Goal: Task Accomplishment & Management: Manage account settings

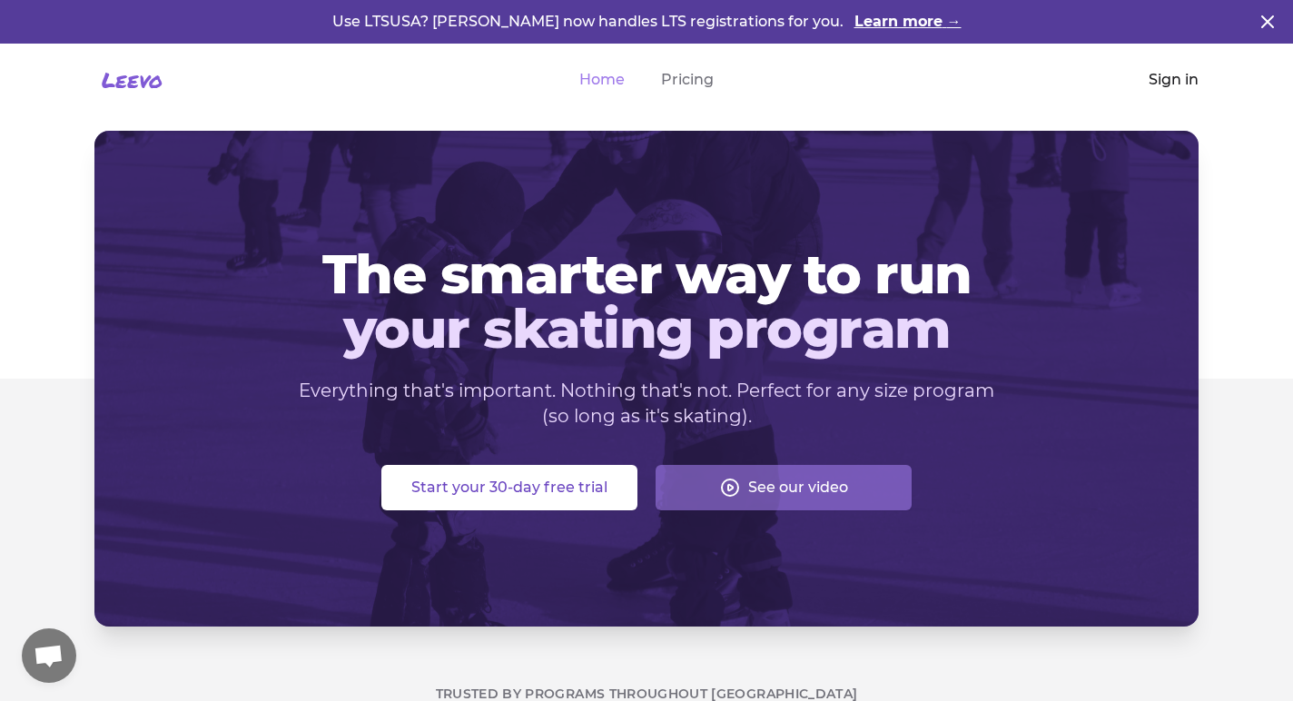
click at [1181, 84] on link "Sign in" at bounding box center [1174, 80] width 50 height 22
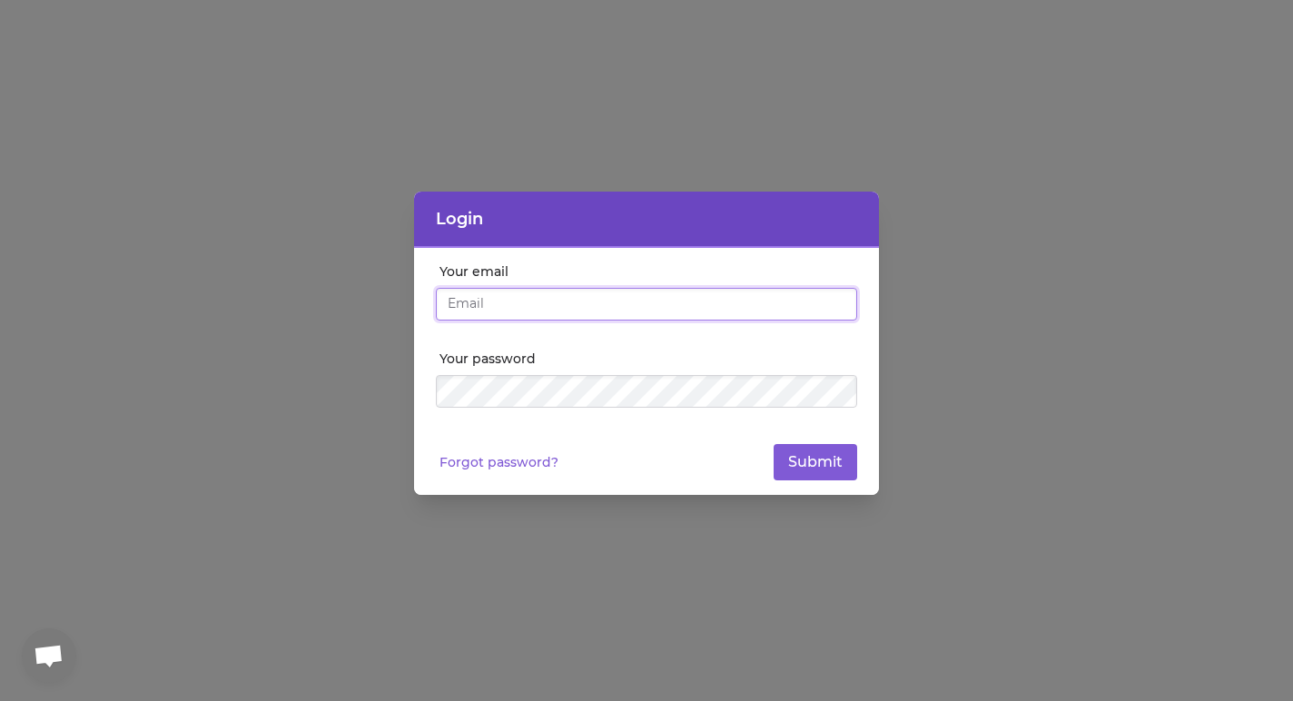
type input "[EMAIL_ADDRESS][DOMAIN_NAME]"
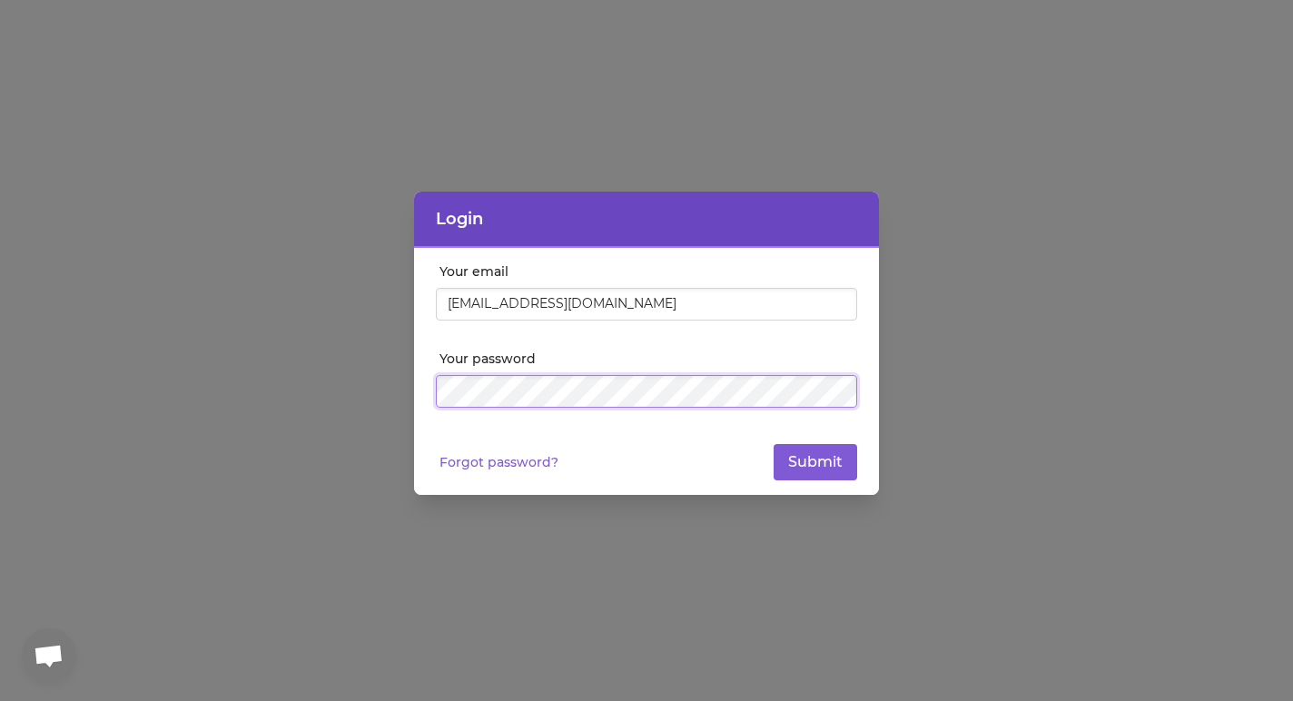
click at [815, 462] on button "Submit" at bounding box center [816, 462] width 84 height 36
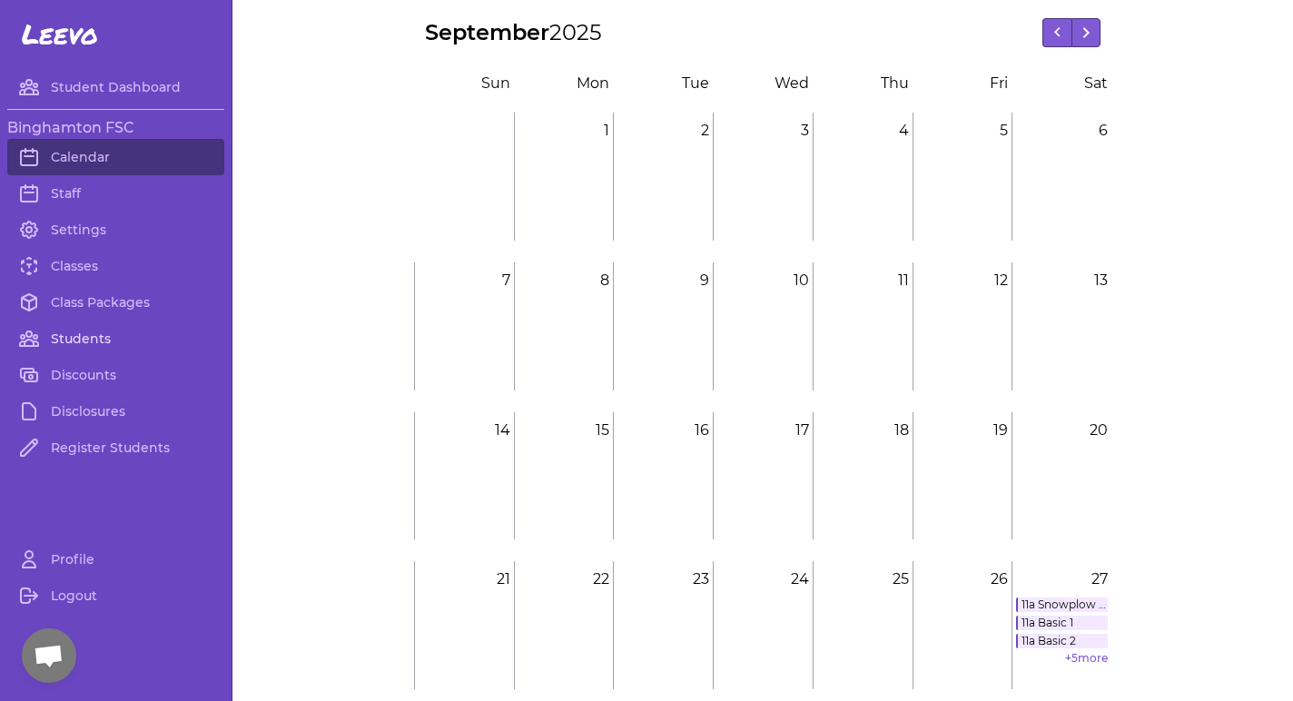
click at [64, 334] on link "Students" at bounding box center [115, 339] width 217 height 36
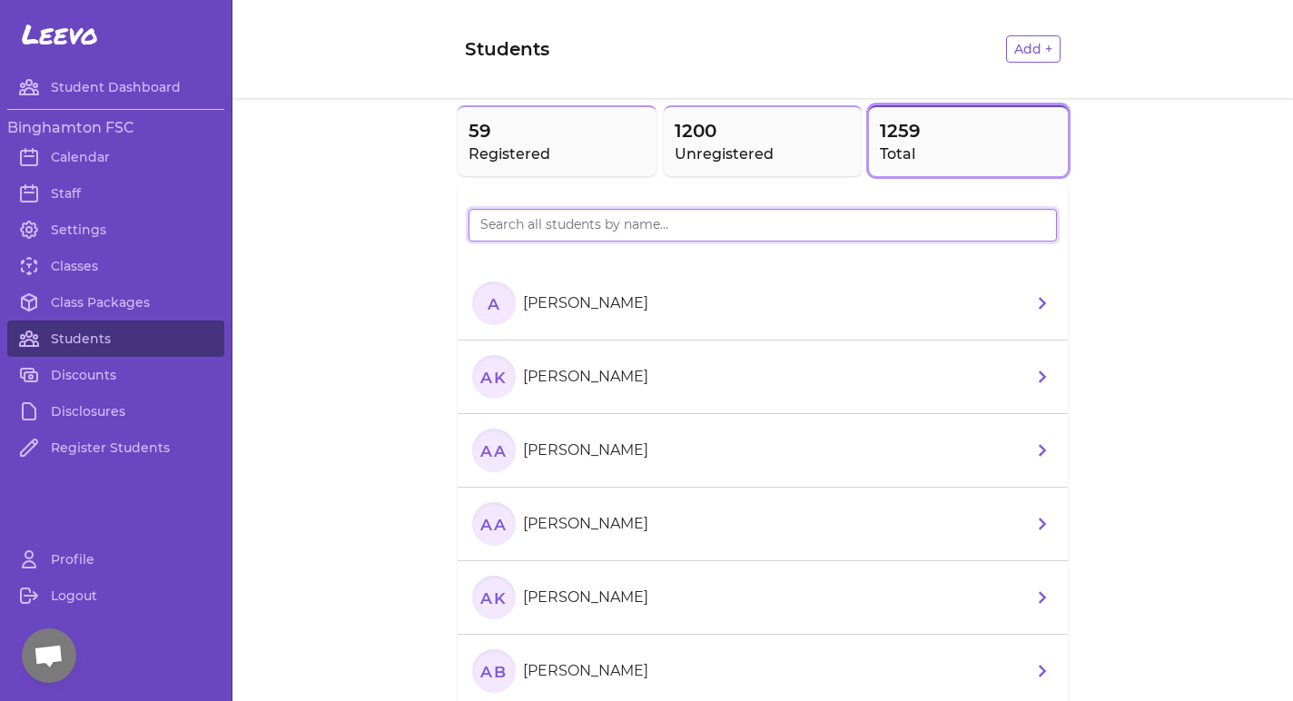
click at [730, 218] on input "search" at bounding box center [763, 225] width 588 height 33
paste input "Indi"
type input "Indi"
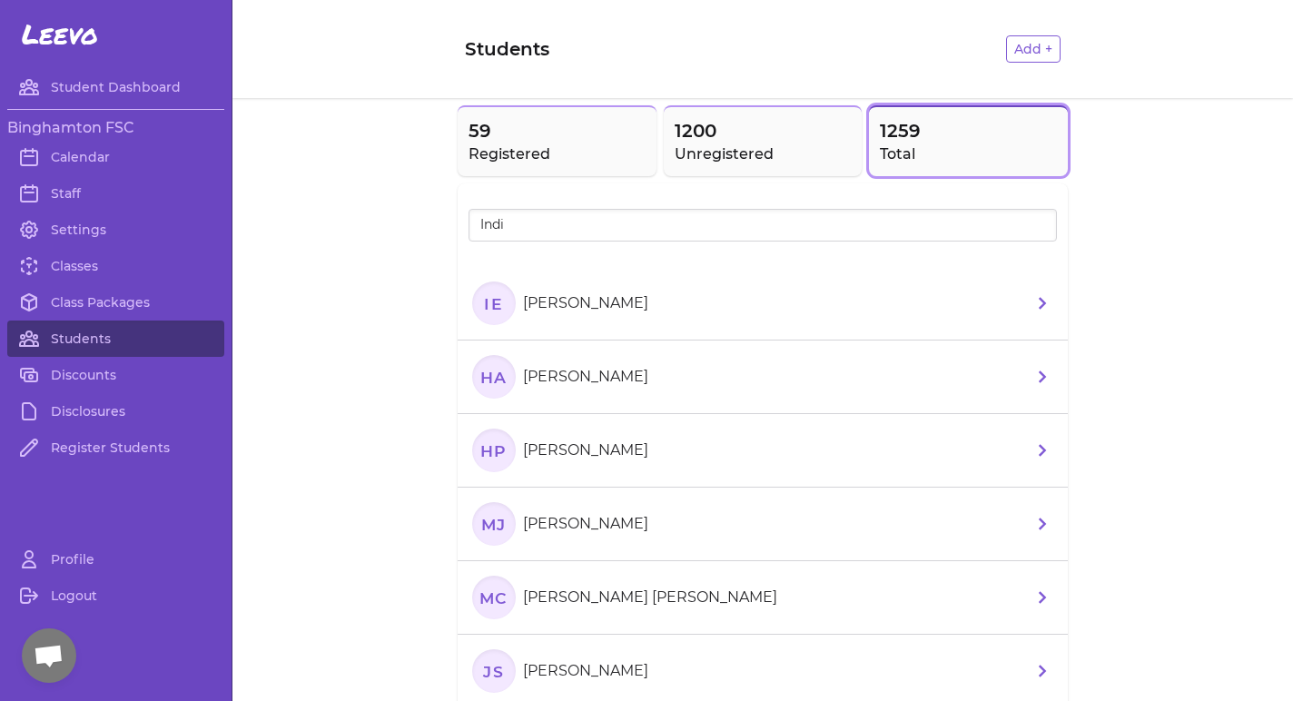
click at [639, 320] on li "IE [PERSON_NAME]" at bounding box center [763, 304] width 610 height 74
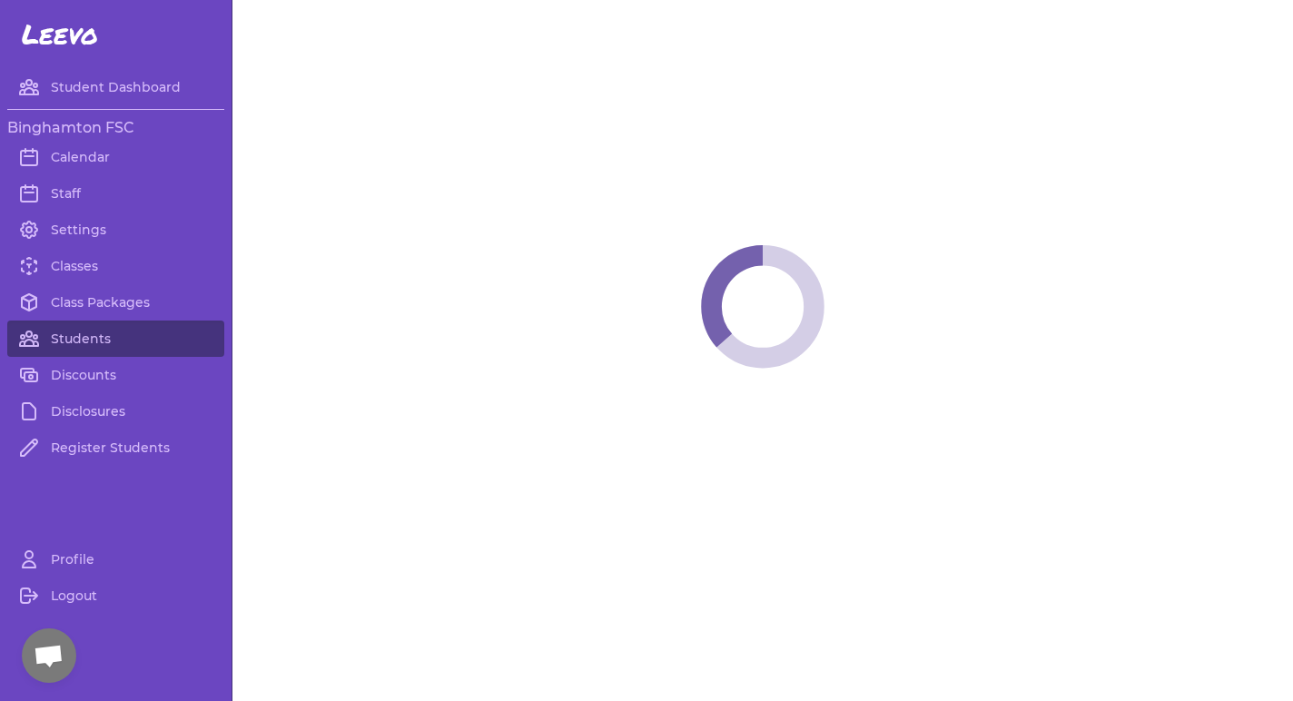
select select "NY"
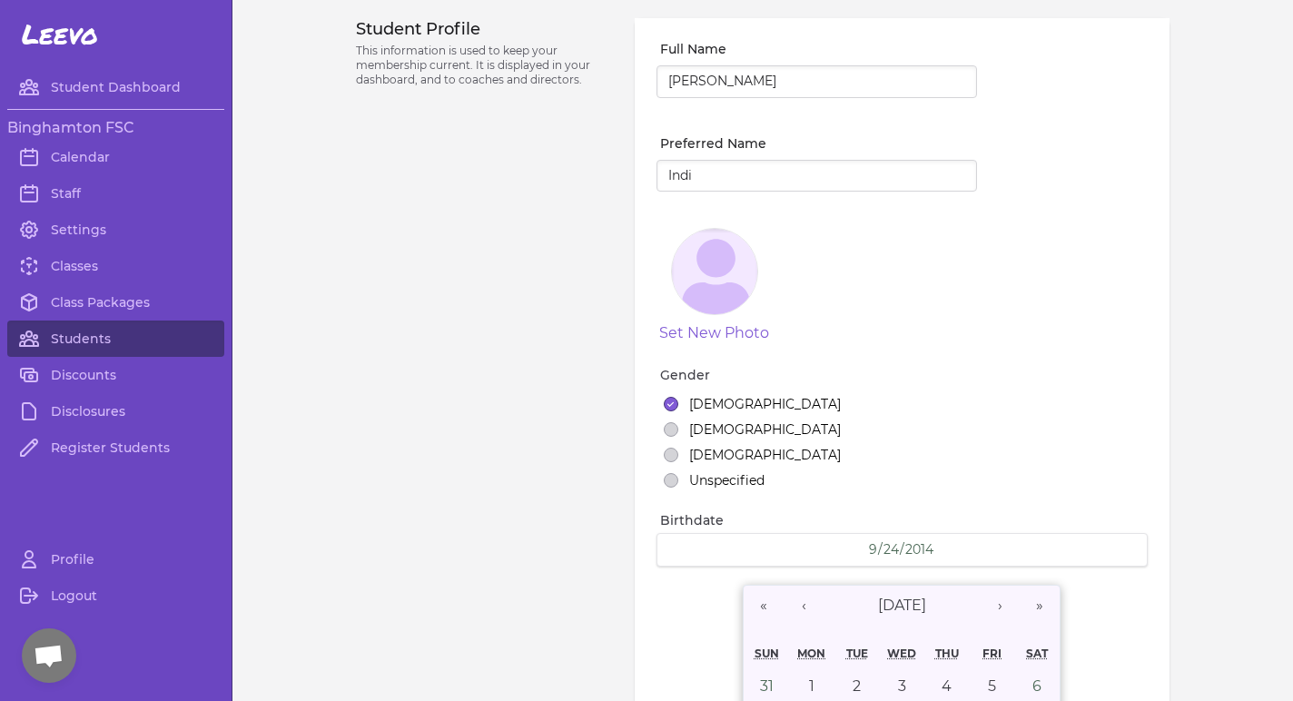
select select "3"
